Goal: Transaction & Acquisition: Subscribe to service/newsletter

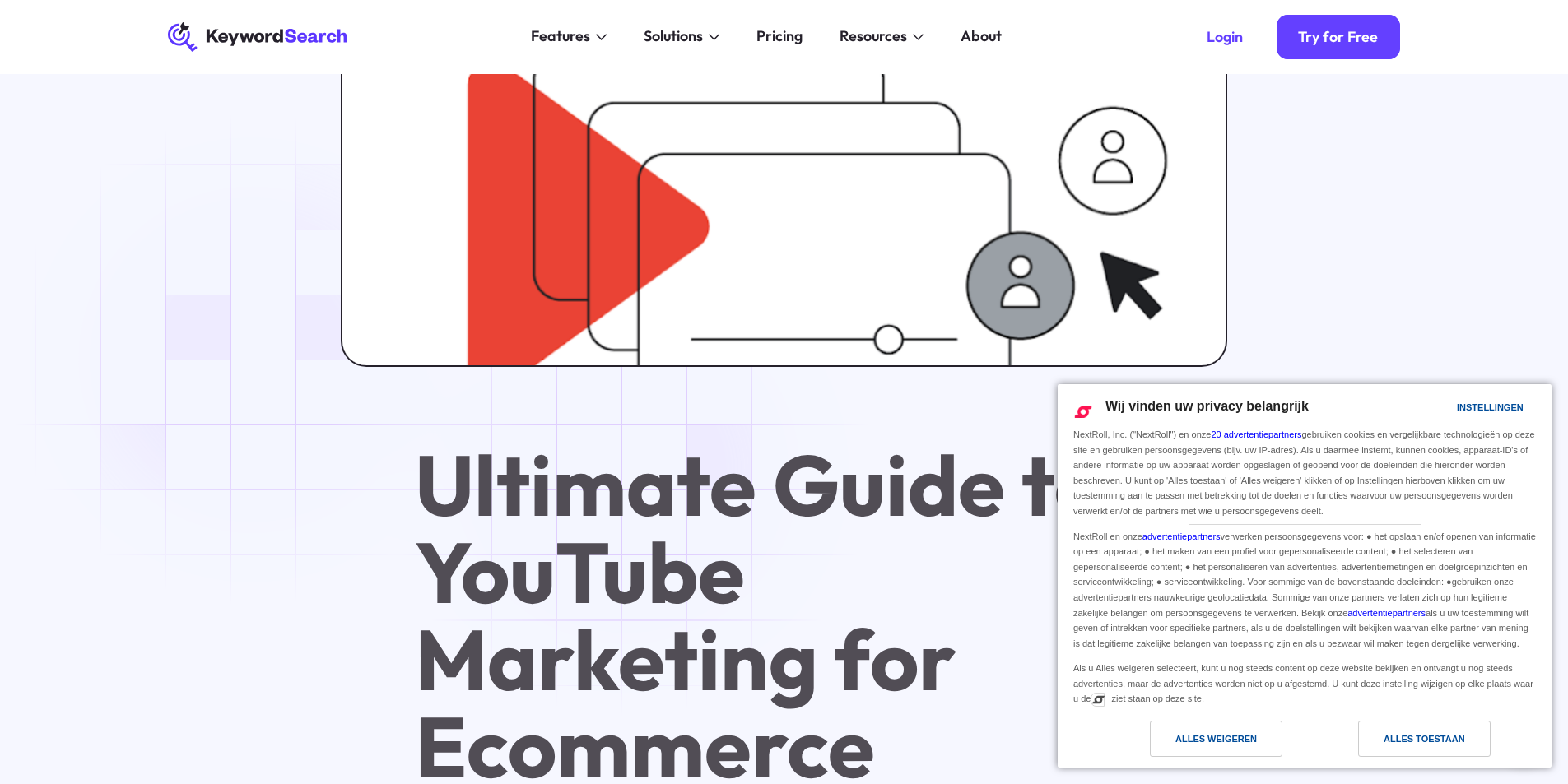
scroll to position [495, 0]
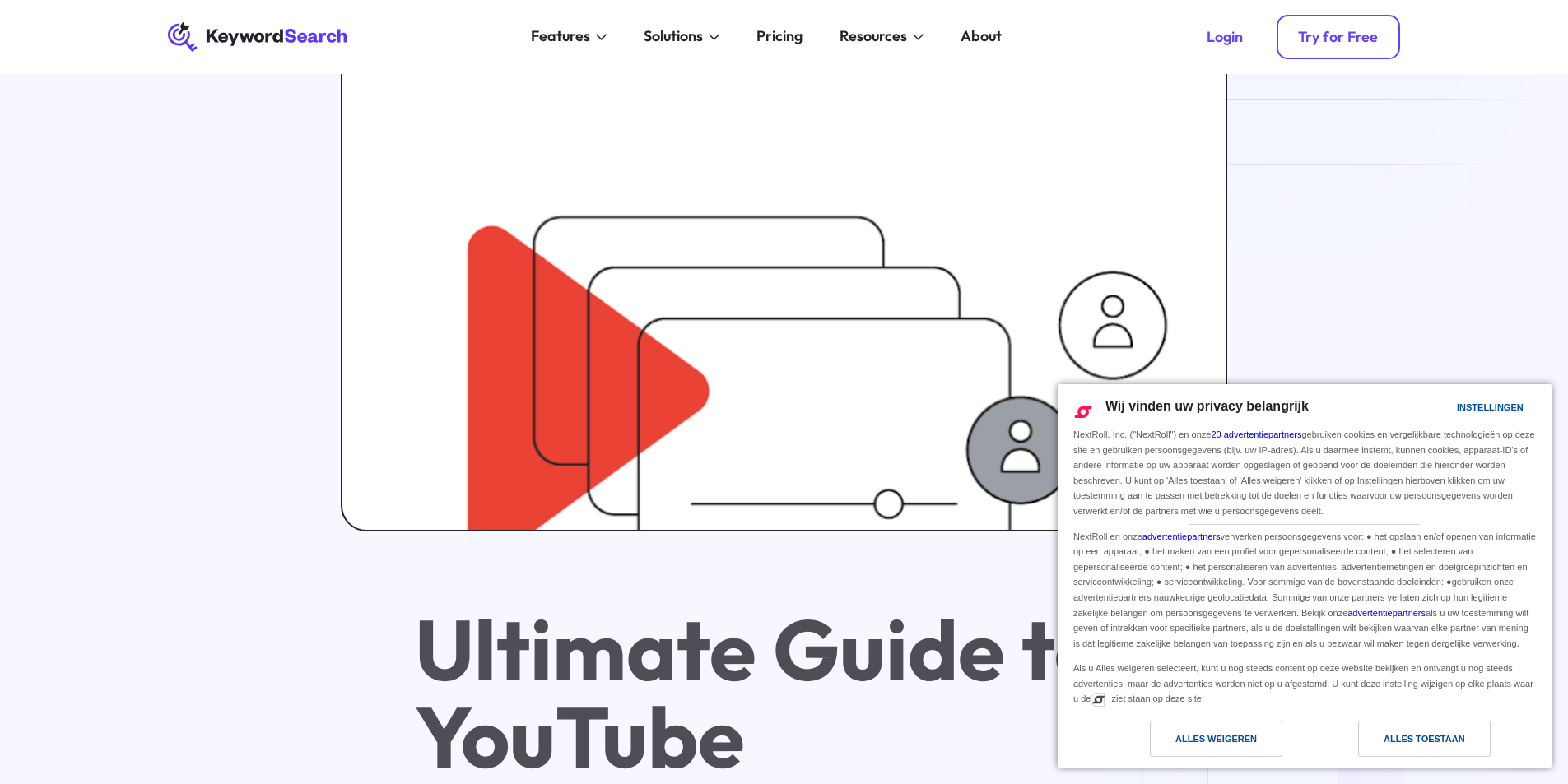
click at [1326, 28] on div "Try for Free" at bounding box center [1338, 37] width 80 height 19
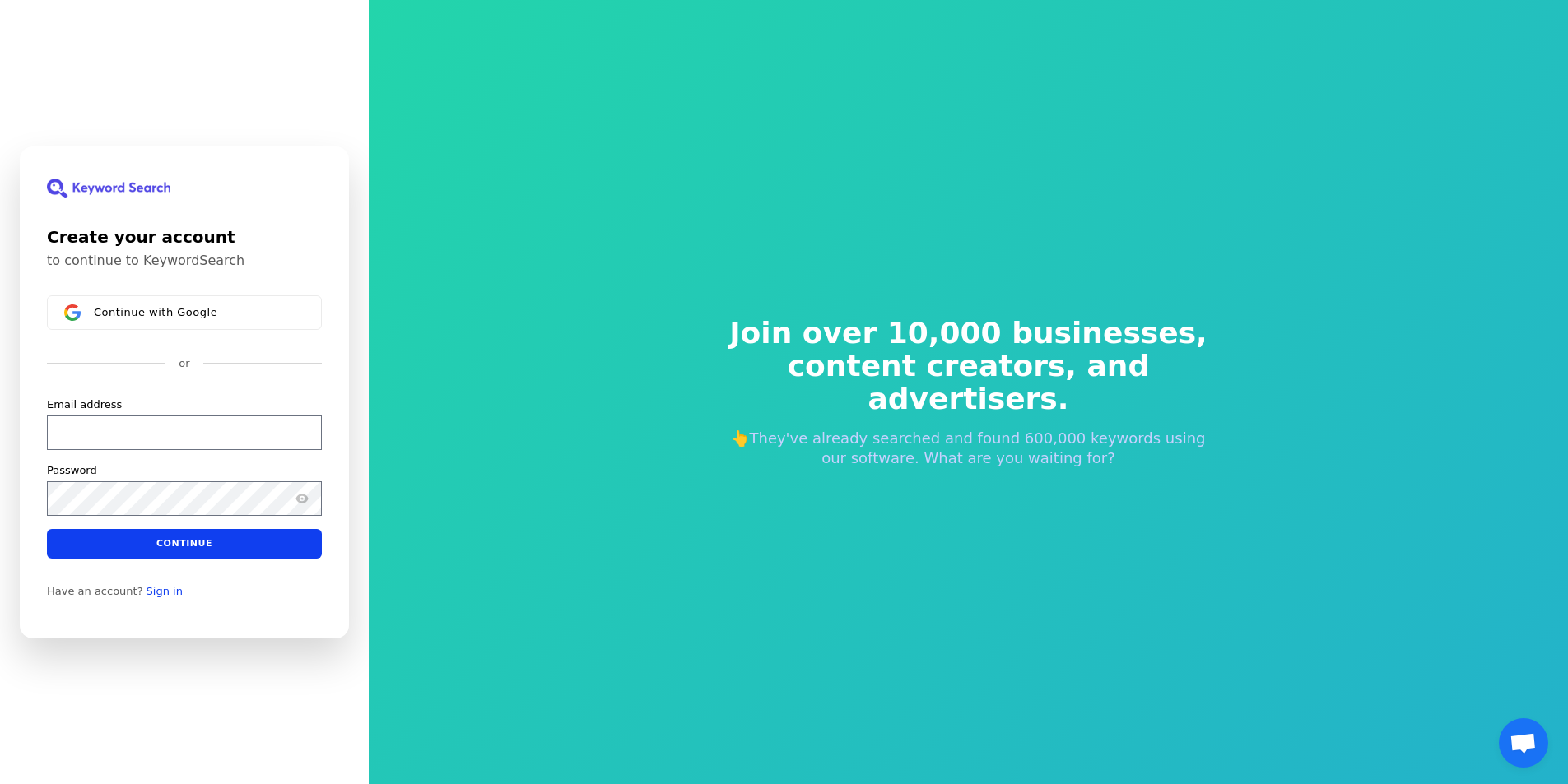
scroll to position [20, 0]
